Goal: Task Accomplishment & Management: Manage account settings

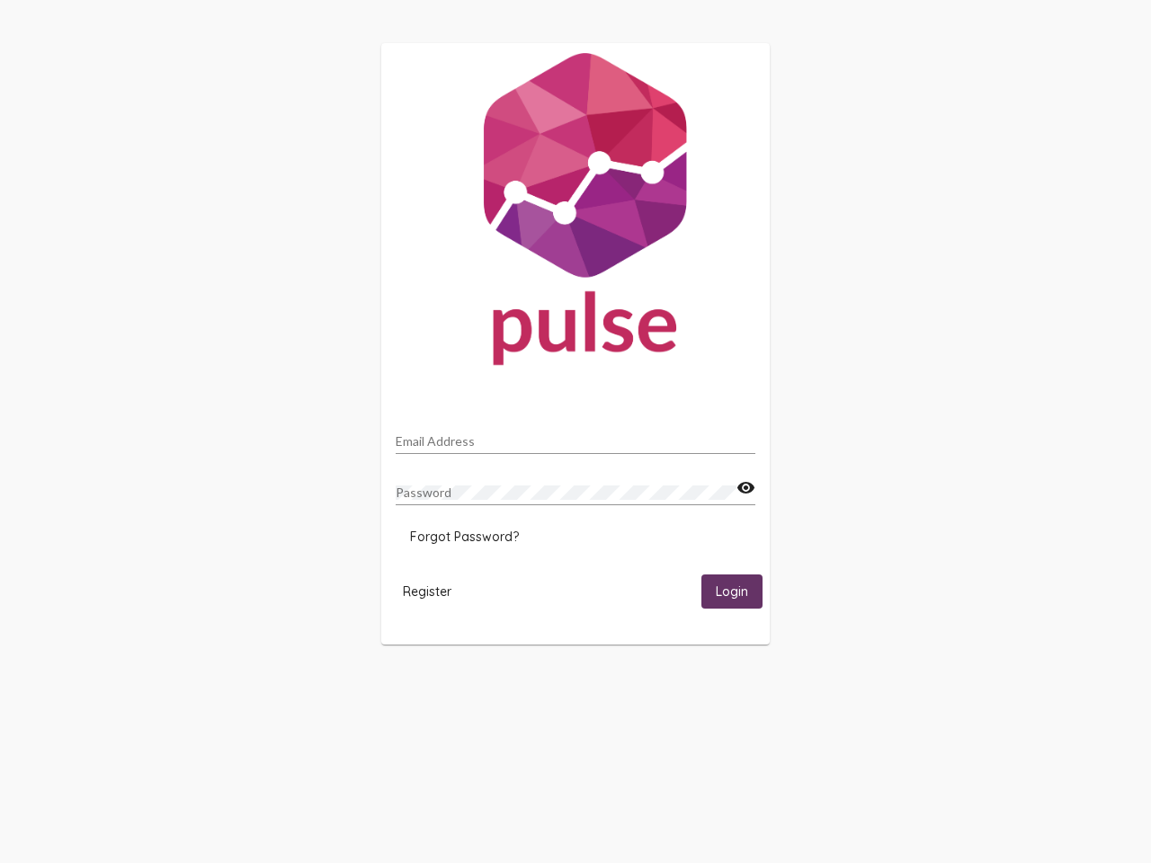
click at [575, 436] on input "Email Address" at bounding box center [576, 441] width 360 height 14
click at [745, 488] on mat-icon "visibility" at bounding box center [745, 488] width 19 height 22
click at [464, 537] on span "Forgot Password?" at bounding box center [464, 537] width 109 height 16
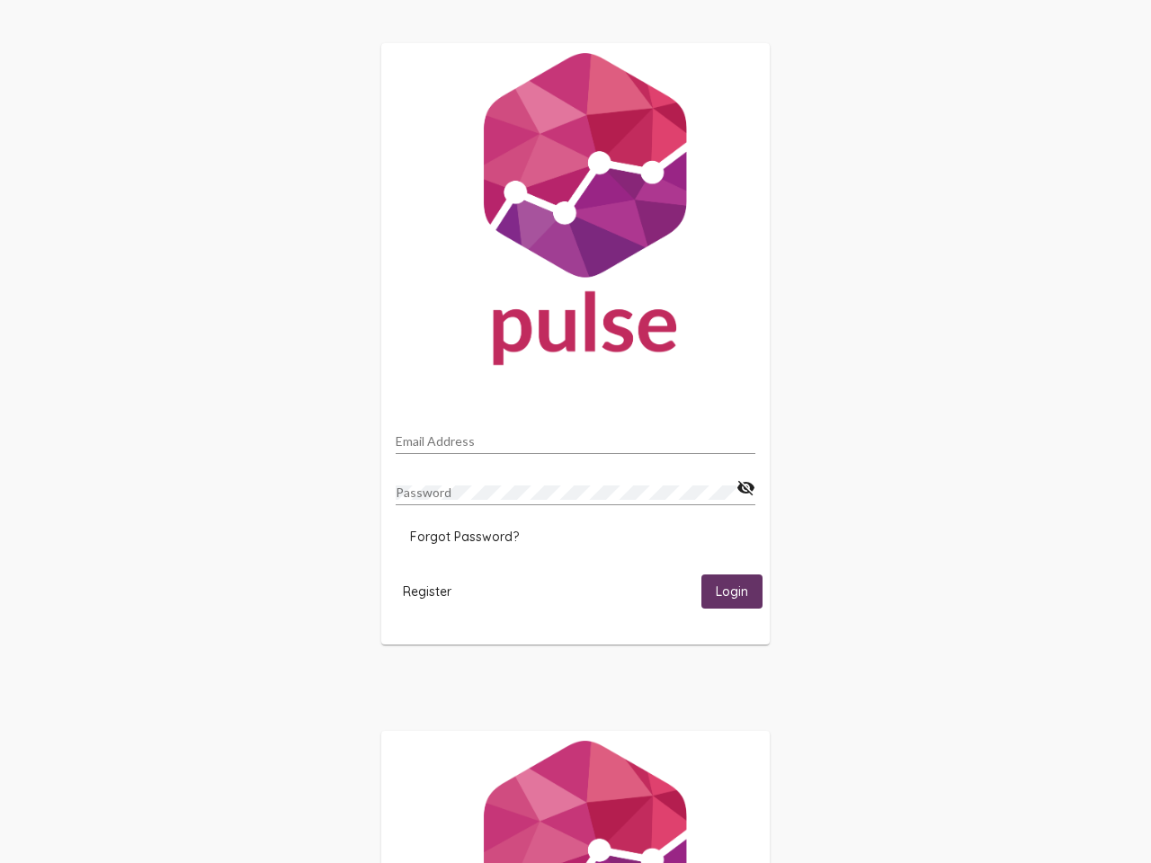
click at [427, 591] on span "Register" at bounding box center [427, 592] width 49 height 16
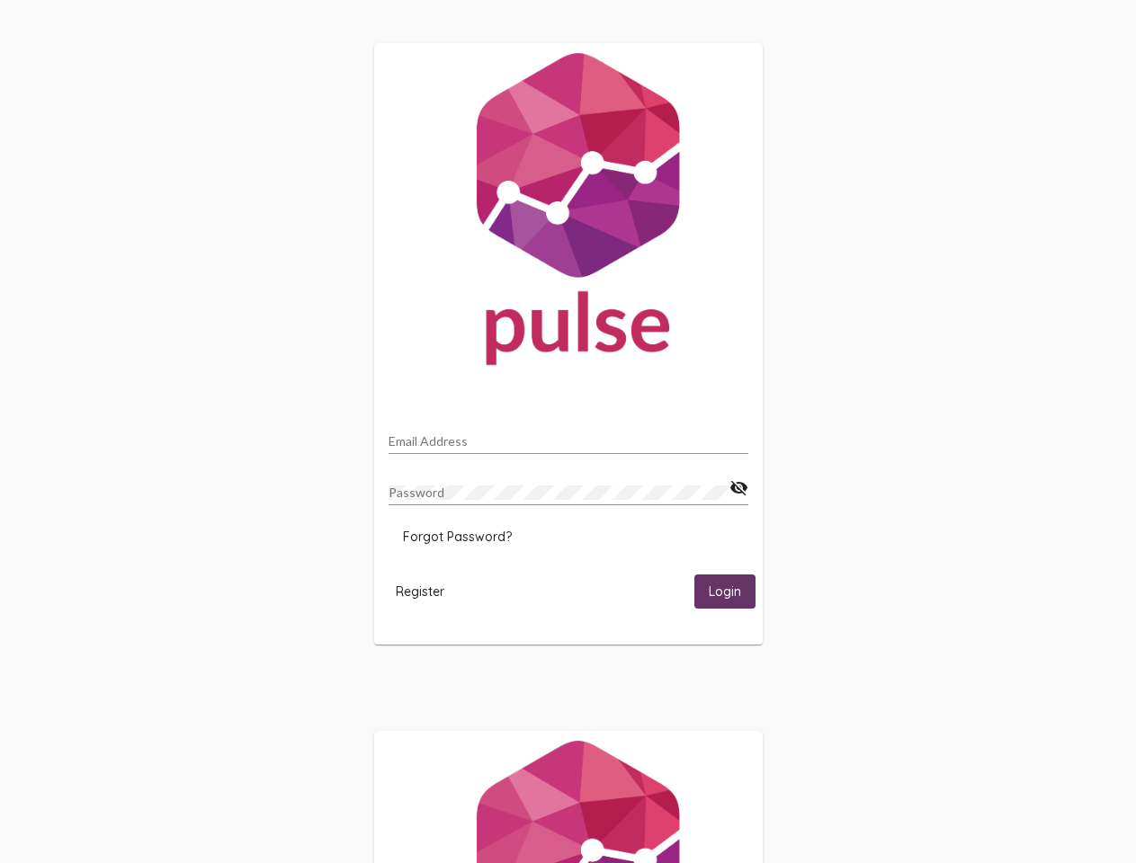
click at [732, 591] on span "Login" at bounding box center [725, 592] width 32 height 16
